Goal: Book appointment/travel/reservation

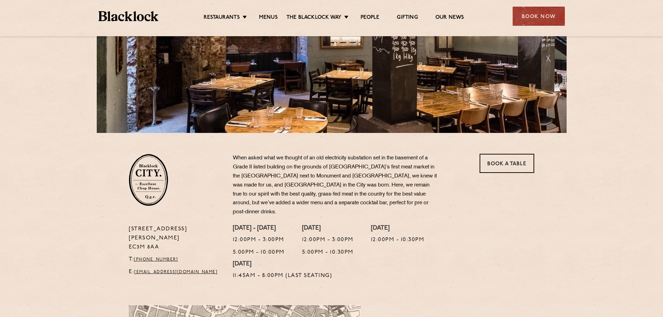
scroll to position [104, 0]
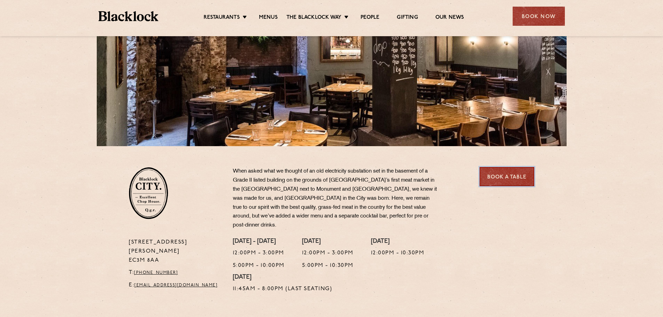
click at [504, 179] on link "Book a Table" at bounding box center [507, 176] width 55 height 19
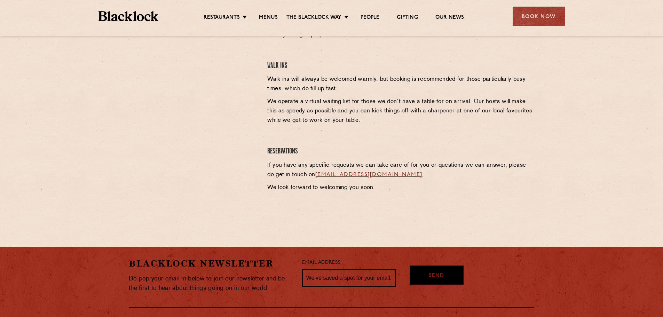
scroll to position [104, 0]
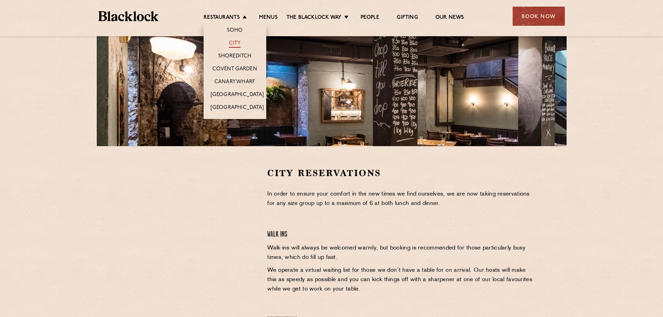
click at [236, 41] on link "City" at bounding box center [235, 44] width 12 height 8
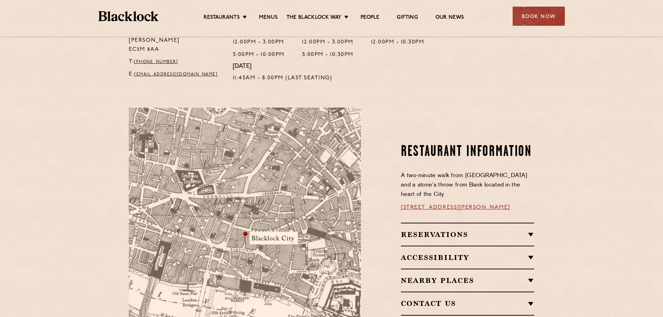
scroll to position [313, 0]
